Goal: Navigation & Orientation: Find specific page/section

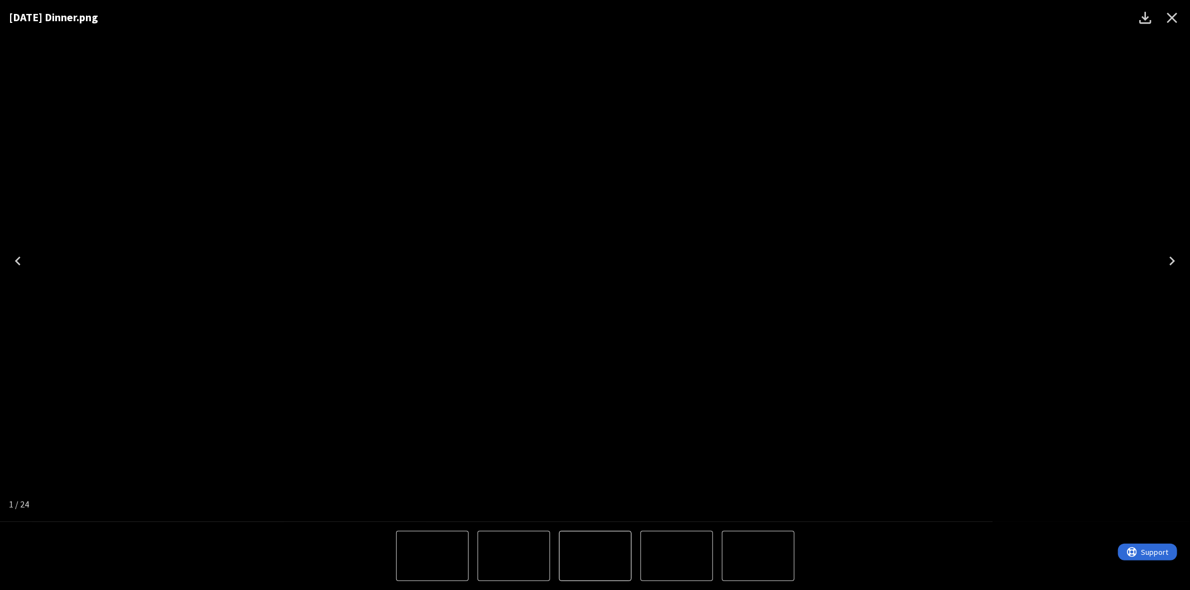
scroll to position [124, 0]
click at [1172, 15] on icon "Close" at bounding box center [1172, 18] width 18 height 18
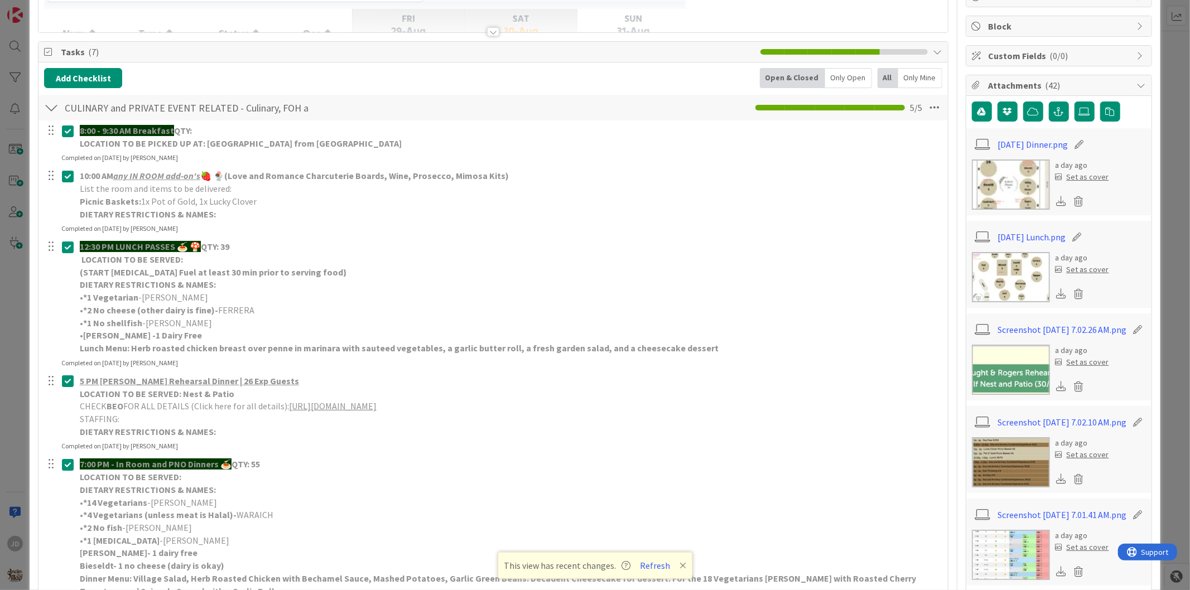
scroll to position [0, 0]
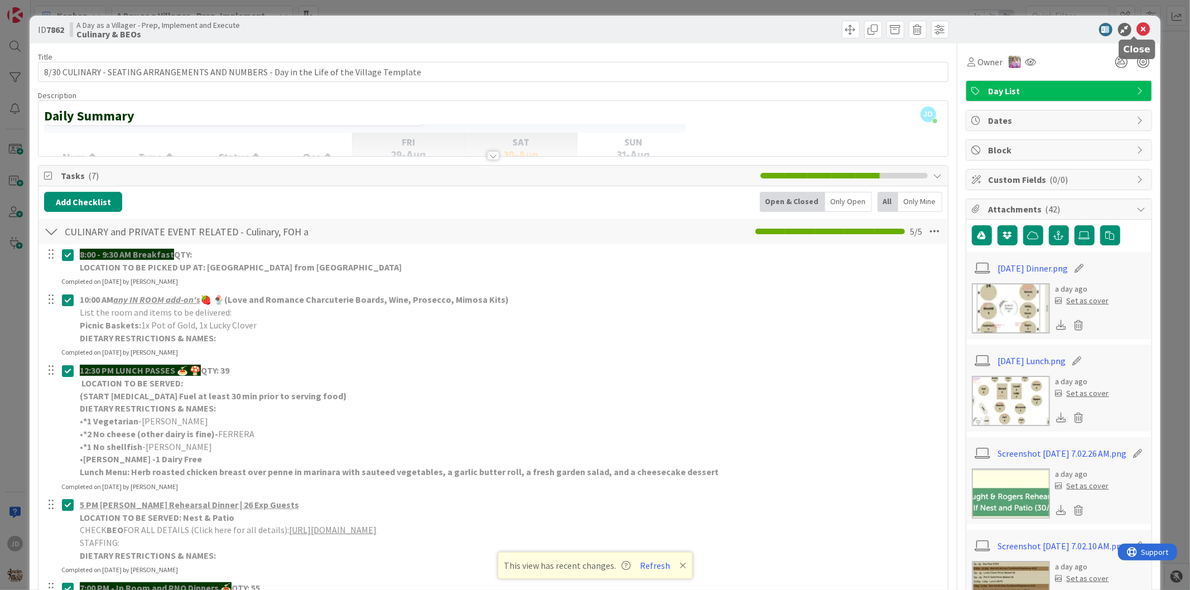
click at [1137, 25] on icon at bounding box center [1143, 29] width 13 height 13
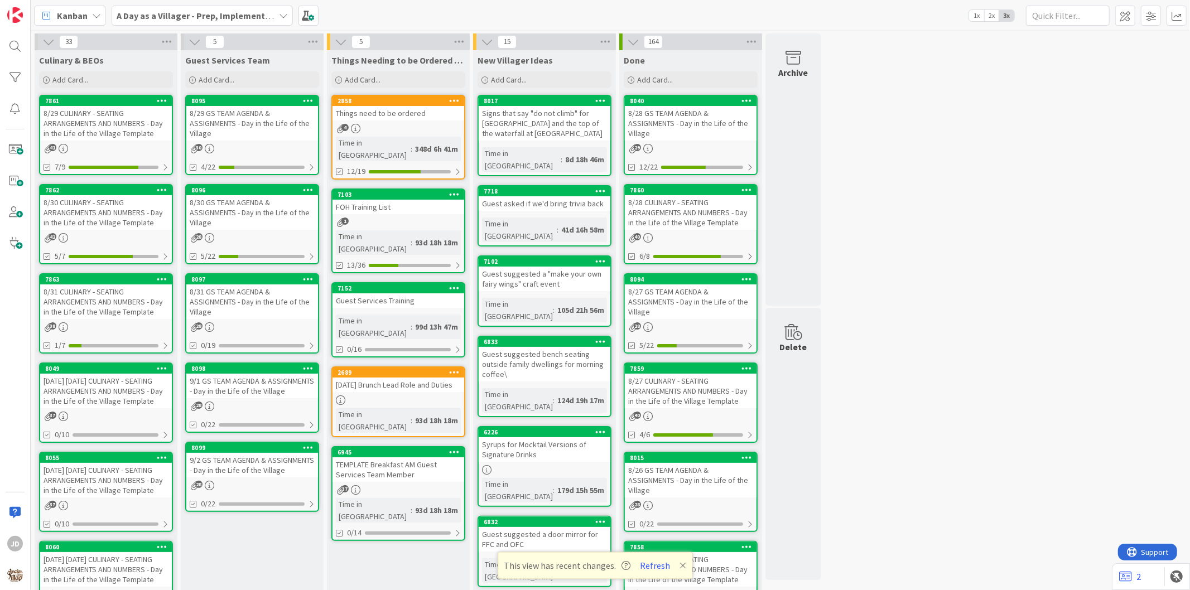
click at [253, 298] on div "8/31 GS TEAM AGENDA & ASSIGNMENTS - Day in the Life of the Village" at bounding box center [252, 301] width 132 height 35
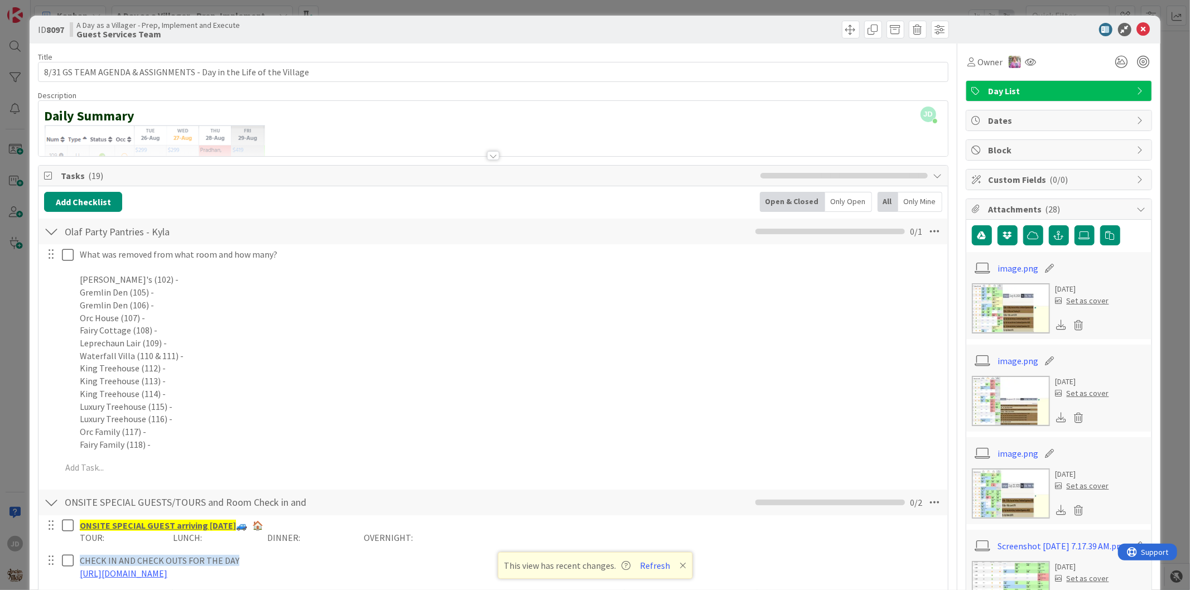
click at [54, 237] on div at bounding box center [51, 231] width 15 height 20
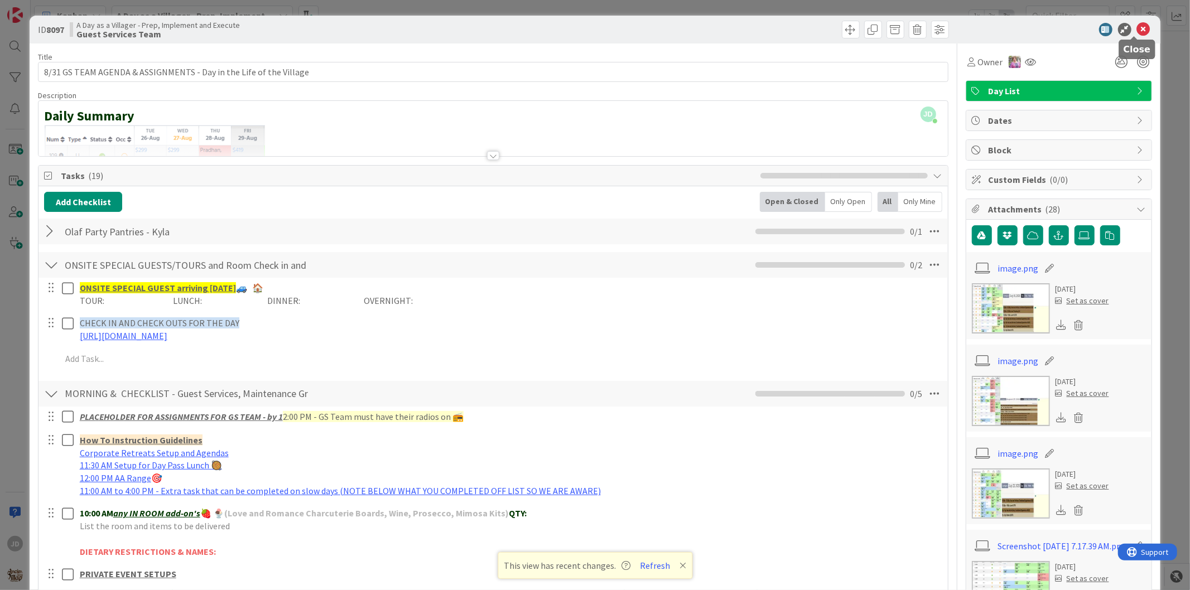
click at [1137, 28] on icon at bounding box center [1143, 29] width 13 height 13
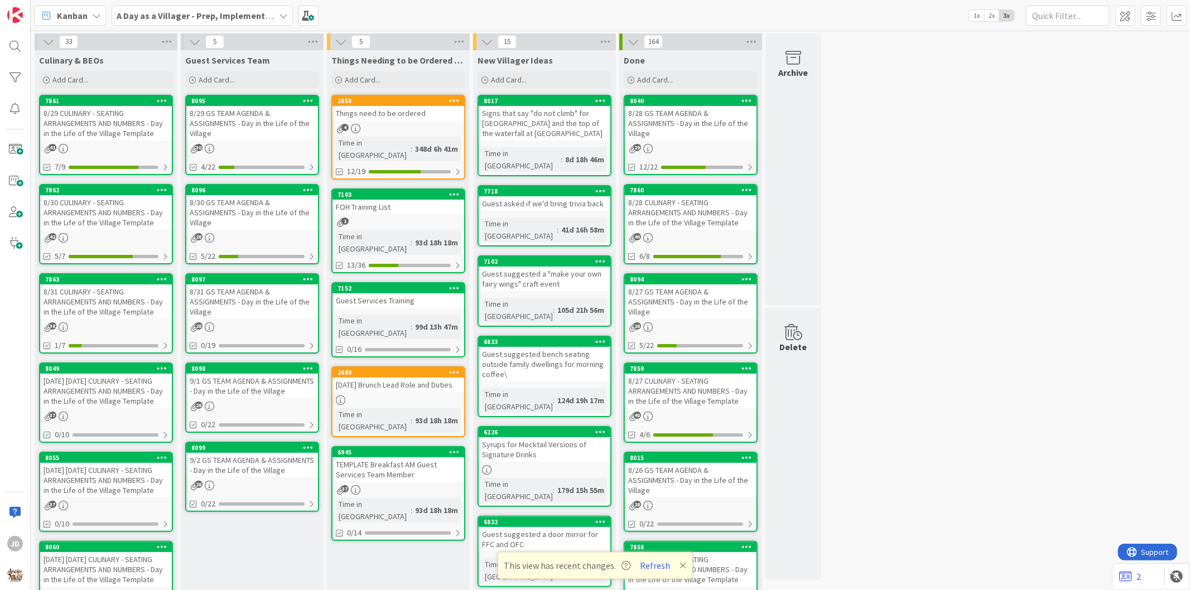
click at [86, 307] on div "8/31 CULINARY - SEATING ARRANGEMENTS AND NUMBERS - Day in the Life of the Villa…" at bounding box center [106, 301] width 132 height 35
